Goal: Task Accomplishment & Management: Manage account settings

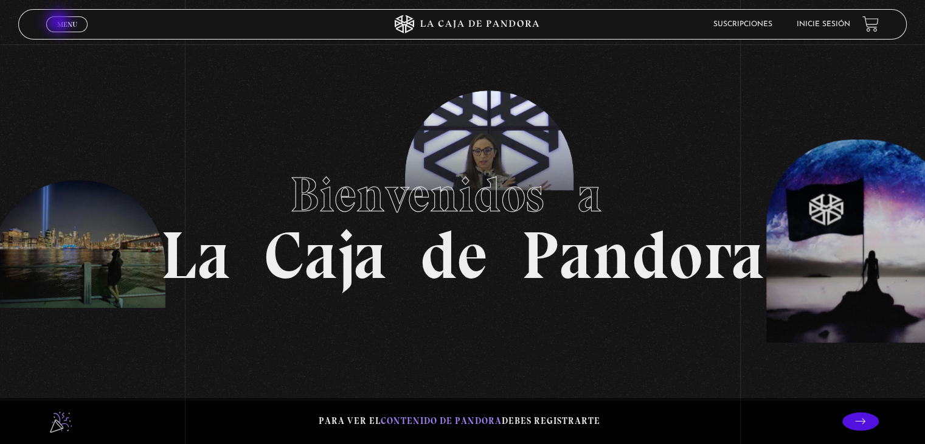
click at [60, 23] on span "Menu" at bounding box center [67, 24] width 20 height 7
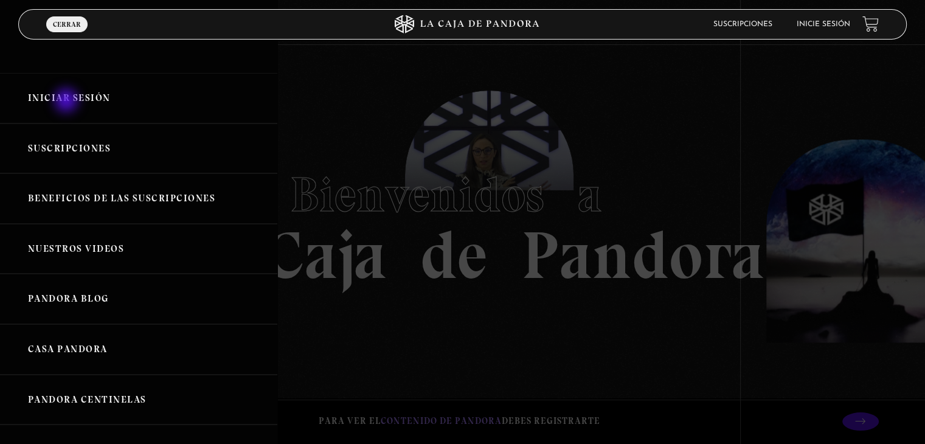
click at [67, 102] on link "Iniciar Sesión" at bounding box center [138, 98] width 277 height 50
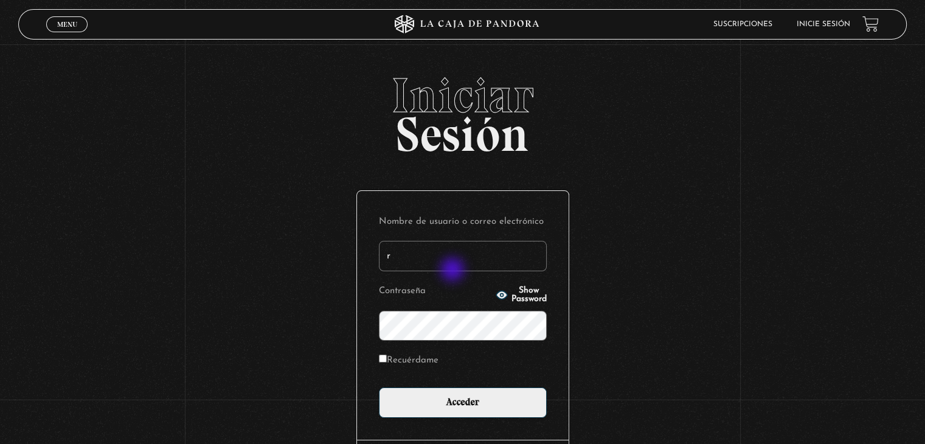
type input "[EMAIL_ADDRESS][DOMAIN_NAME]"
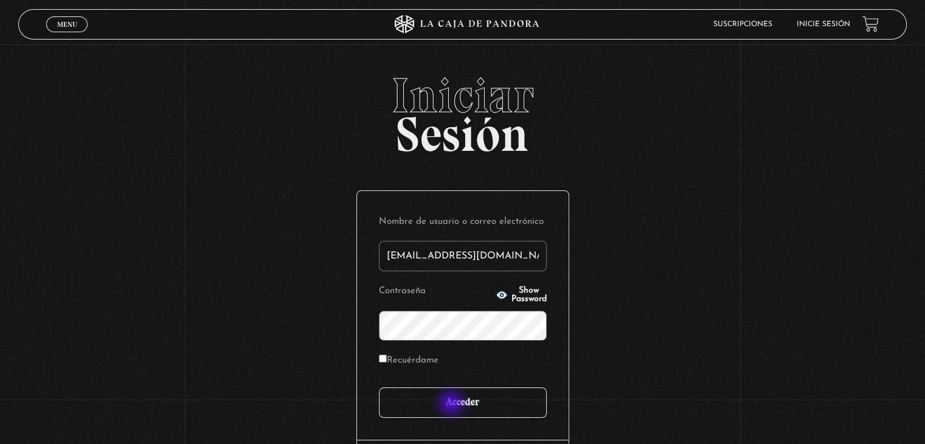
click at [452, 404] on input "Acceder" at bounding box center [463, 402] width 168 height 30
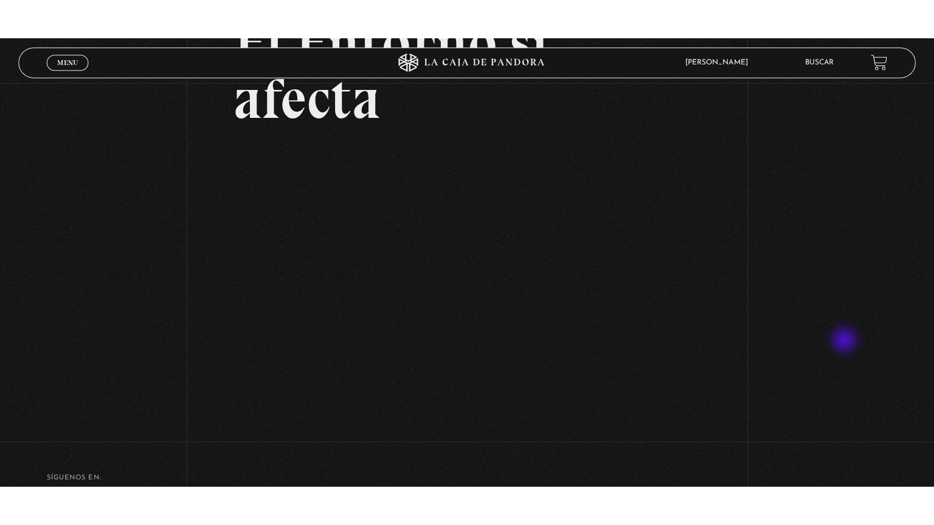
scroll to position [140, 0]
